Goal: Task Accomplishment & Management: Manage account settings

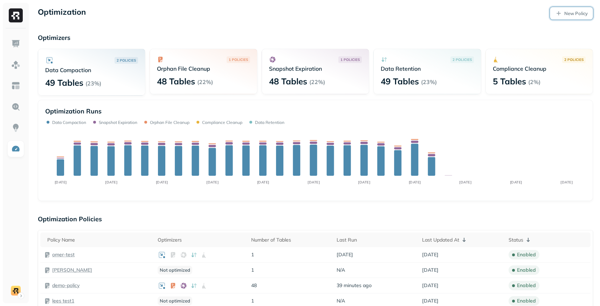
click at [562, 15] on link "New Policy" at bounding box center [571, 13] width 43 height 13
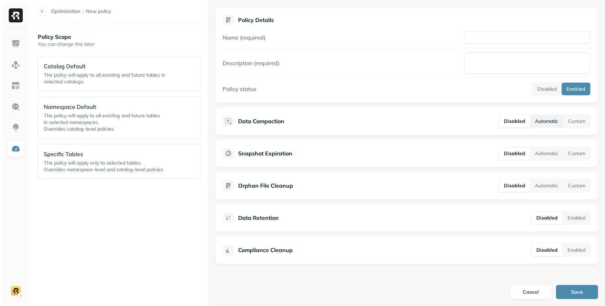
click at [554, 124] on button "Automatic" at bounding box center [546, 121] width 33 height 13
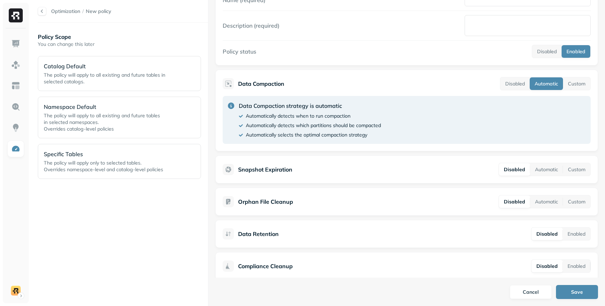
scroll to position [40, 0]
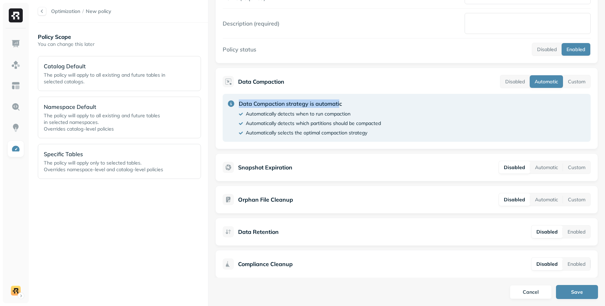
drag, startPoint x: 240, startPoint y: 104, endPoint x: 340, endPoint y: 99, distance: 99.9
click at [340, 99] on p "Data Compaction strategy is automatic" at bounding box center [310, 103] width 142 height 8
click at [308, 119] on div "Data Compaction strategy is automatic Automatically detects when to run compact…" at bounding box center [310, 117] width 142 height 37
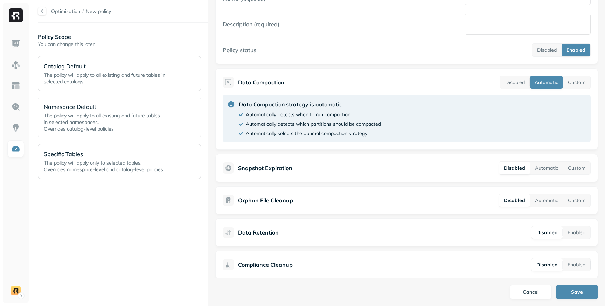
scroll to position [47, 0]
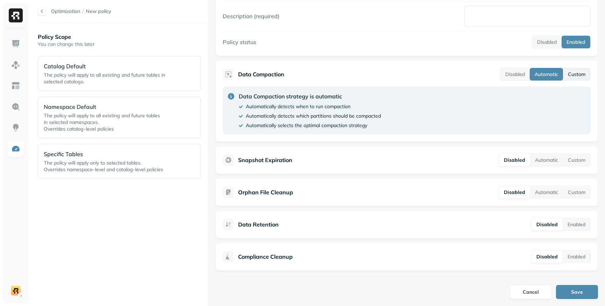
click at [570, 77] on button "Custom" at bounding box center [576, 74] width 27 height 13
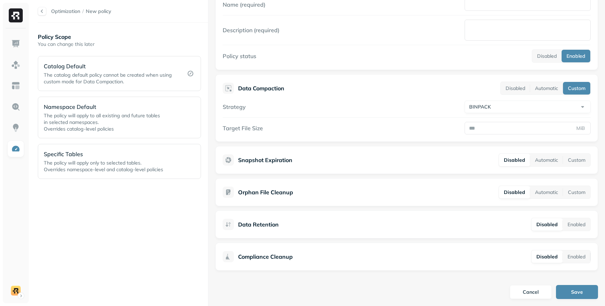
scroll to position [33, 0]
click at [96, 67] on p "Catalog Default" at bounding box center [111, 66] width 134 height 8
click at [91, 109] on p "Namespace Default" at bounding box center [109, 107] width 130 height 8
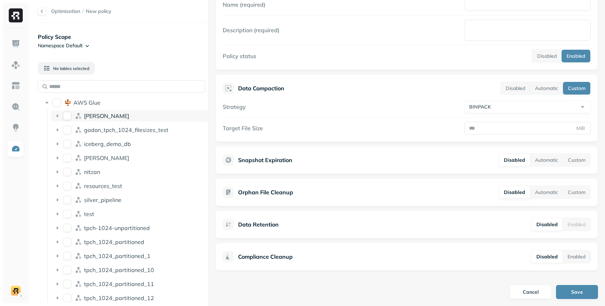
click at [67, 115] on button "dean" at bounding box center [67, 116] width 8 height 8
click at [67, 137] on ul "[PERSON_NAME] gadon_tpch_1024_filesizes_test iceberg_demo_db [PERSON_NAME] reso…" at bounding box center [128, 278] width 163 height 336
click at [65, 132] on button "gadon_tpch_1024_filesizes_test" at bounding box center [67, 130] width 8 height 8
click at [542, 158] on button "Automatic" at bounding box center [546, 160] width 33 height 13
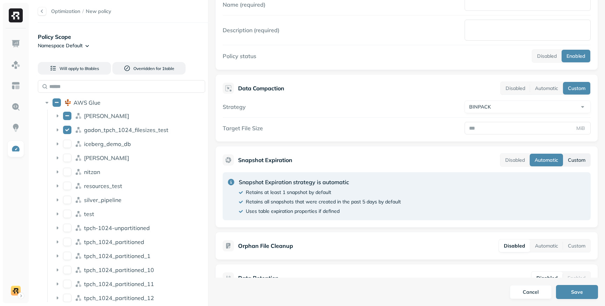
click at [573, 162] on button "Custom" at bounding box center [576, 160] width 27 height 13
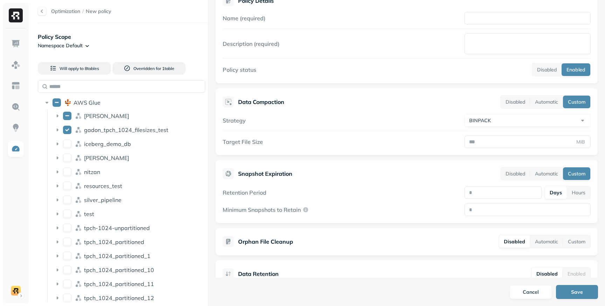
scroll to position [12, 0]
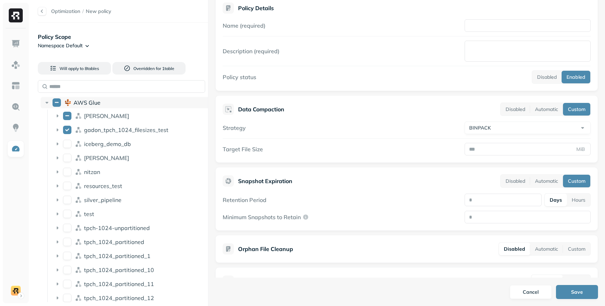
click at [60, 104] on button "AWS Glue" at bounding box center [57, 102] width 8 height 8
click at [86, 47] on html "Optimization / New policy Policy Scope Namespace Default Will apply to 157 tabl…" at bounding box center [302, 153] width 605 height 306
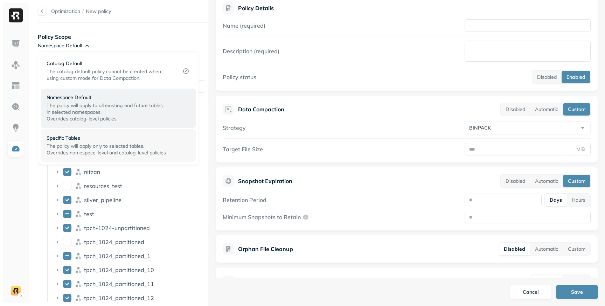
click at [77, 137] on p "Specific Tables" at bounding box center [116, 138] width 138 height 7
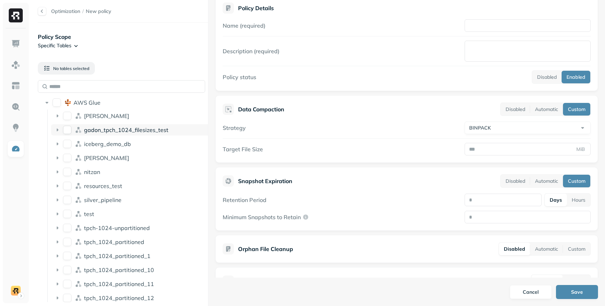
click at [70, 129] on button "gadon_tpch_1024_filesizes_test" at bounding box center [67, 130] width 8 height 8
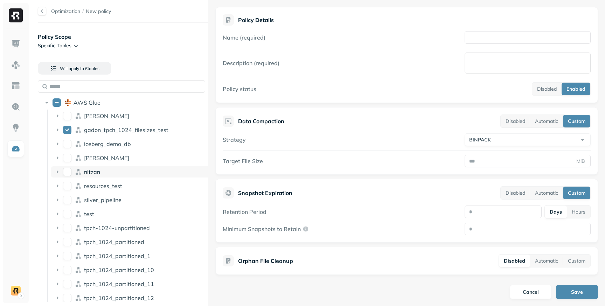
click at [70, 173] on button "nitzan" at bounding box center [67, 172] width 8 height 8
click at [66, 216] on button "test" at bounding box center [67, 214] width 8 height 8
click at [68, 256] on button "tpch_1024_partitioned_1" at bounding box center [67, 256] width 8 height 8
click at [55, 103] on button "AWS Glue" at bounding box center [57, 102] width 8 height 8
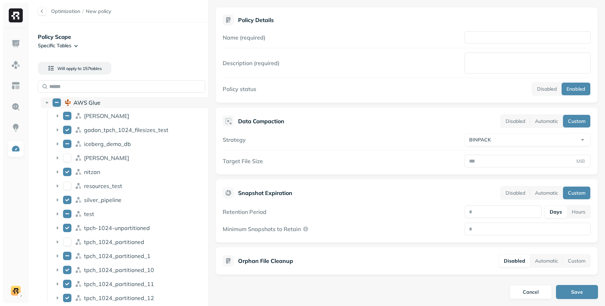
click at [55, 103] on button "AWS Glue" at bounding box center [57, 102] width 8 height 8
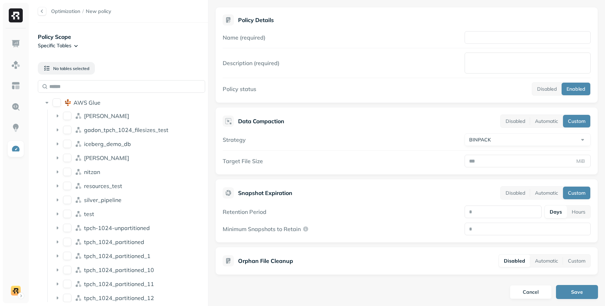
click at [522, 141] on html "Optimization / New policy Policy Scope Specific Tables No tables selected AWS G…" at bounding box center [302, 153] width 605 height 306
select select "****"
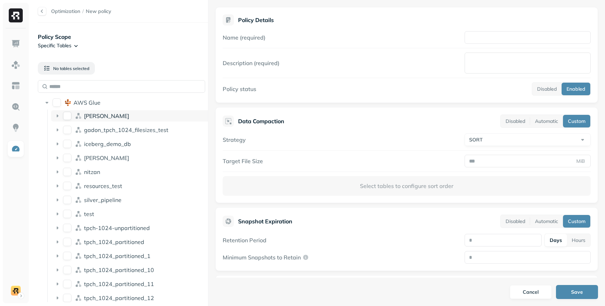
click at [67, 114] on button "dean" at bounding box center [67, 116] width 8 height 8
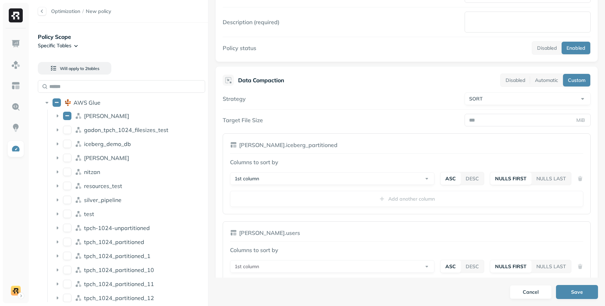
scroll to position [35, 0]
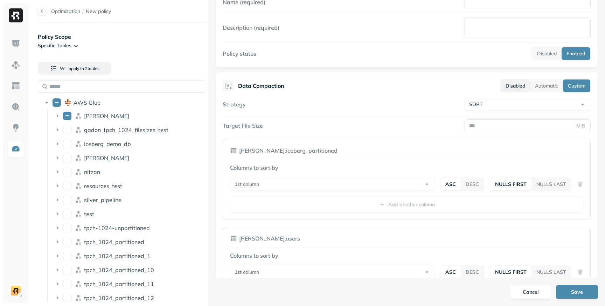
click at [513, 82] on button "Disabled" at bounding box center [515, 86] width 29 height 13
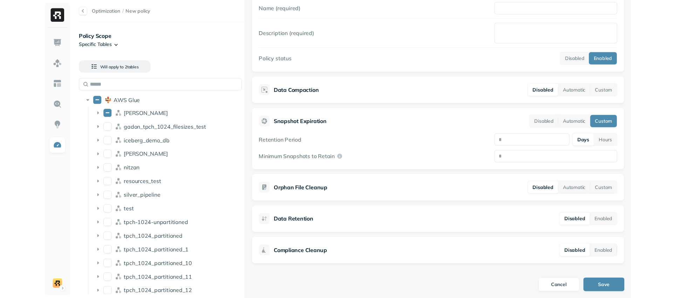
scroll to position [29, 0]
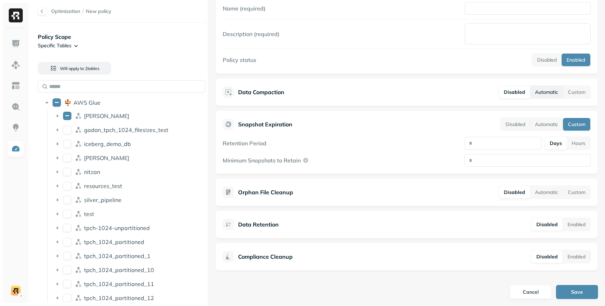
click at [540, 88] on button "Automatic" at bounding box center [546, 92] width 33 height 13
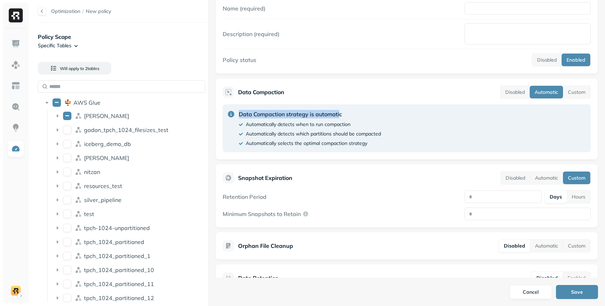
drag, startPoint x: 240, startPoint y: 114, endPoint x: 340, endPoint y: 113, distance: 99.8
click at [340, 113] on p "Data Compaction strategy is automatic" at bounding box center [310, 114] width 142 height 8
drag, startPoint x: 275, startPoint y: 127, endPoint x: 319, endPoint y: 127, distance: 43.4
click at [319, 127] on p "Automatically detects when to run compaction" at bounding box center [298, 124] width 105 height 7
click at [296, 135] on p "Automatically detects which partitions should be compacted" at bounding box center [313, 134] width 135 height 7
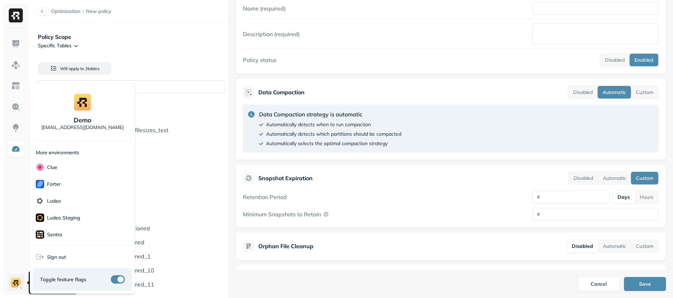
click at [14, 282] on html "Optimization / New policy Policy Scope Specific Tables Will apply to 2 table s …" at bounding box center [336, 149] width 673 height 298
click at [66, 256] on div "Sign out" at bounding box center [82, 256] width 99 height 17
